Goal: Contribute content: Contribute content

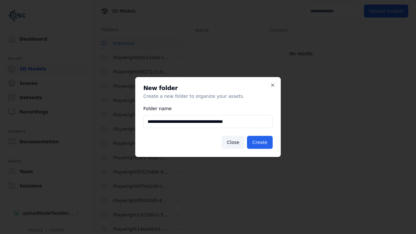
scroll to position [929, 0]
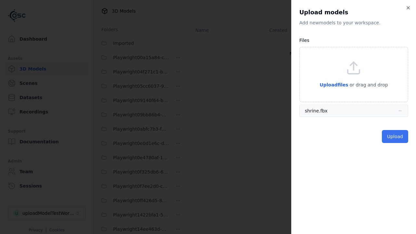
click at [395, 136] on button "Upload" at bounding box center [394, 136] width 26 height 13
